Goal: Task Accomplishment & Management: Use online tool/utility

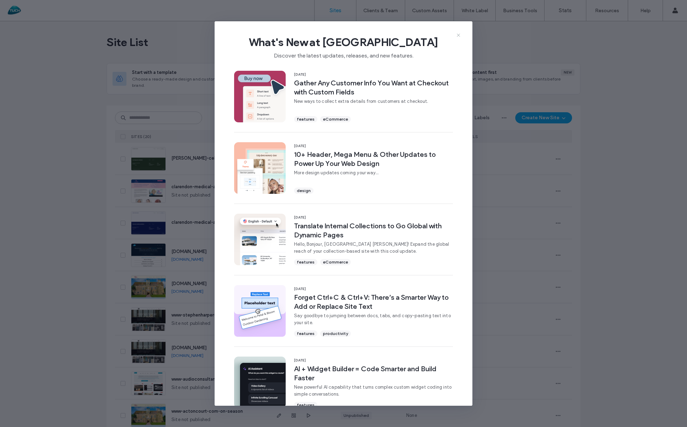
click at [459, 36] on icon at bounding box center [459, 35] width 6 height 6
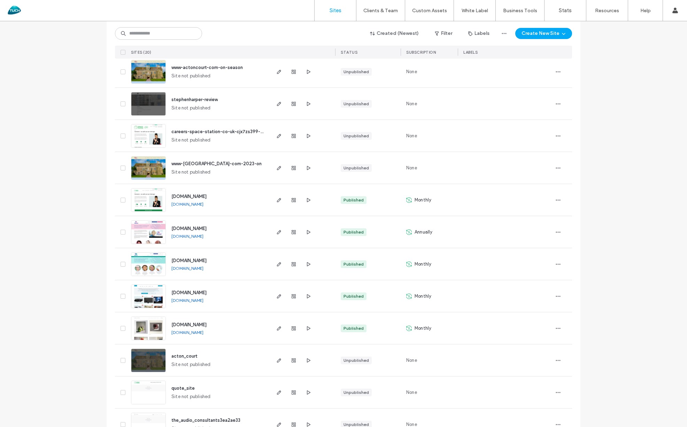
scroll to position [345, 0]
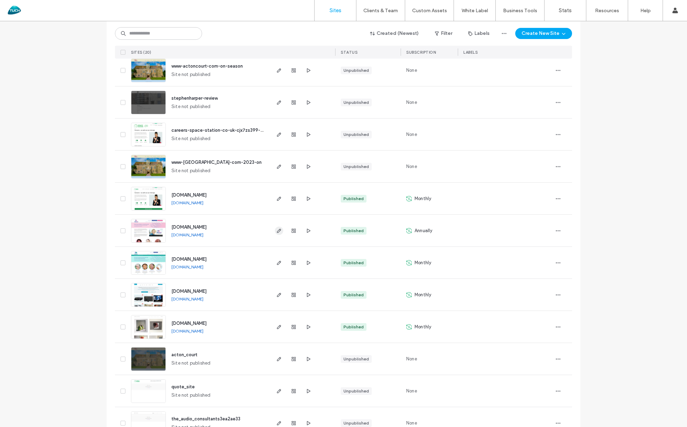
click at [275, 234] on span "button" at bounding box center [279, 231] width 8 height 8
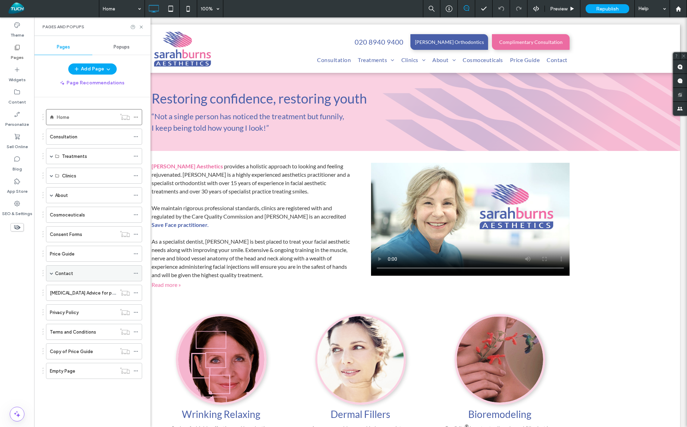
click at [69, 274] on label "Contact" at bounding box center [64, 273] width 18 height 12
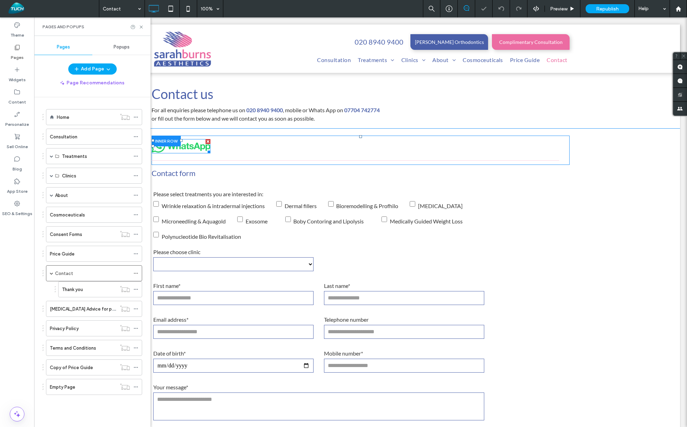
click at [185, 149] on span at bounding box center [181, 146] width 59 height 14
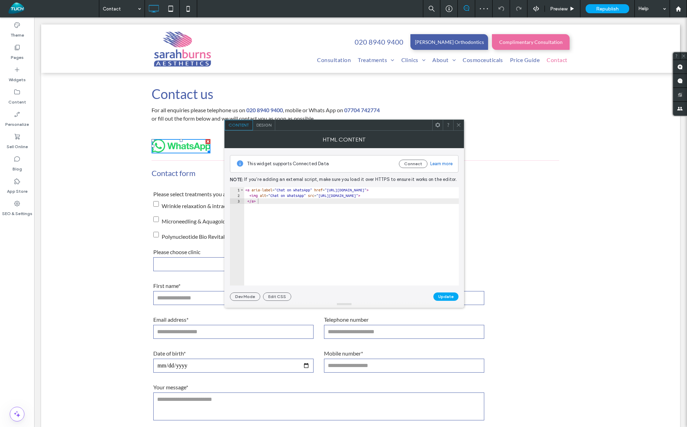
click at [262, 203] on div "< a aria-label = "Chat on WhatsApp" href = "[URL][DOMAIN_NAME]" > < img alt = "…" at bounding box center [386, 241] width 284 height 109
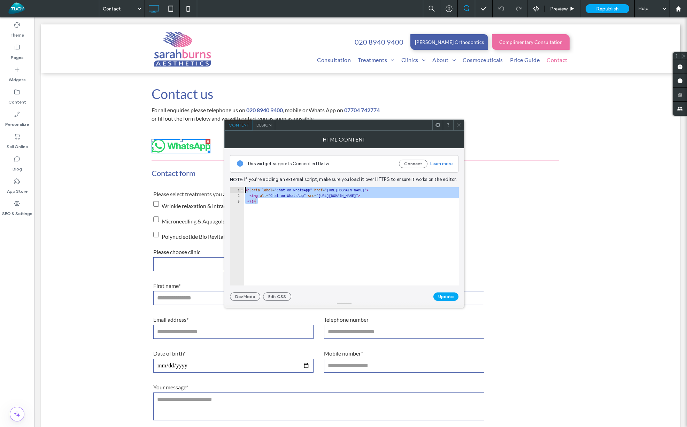
type textarea "**********"
